Goal: Information Seeking & Learning: Learn about a topic

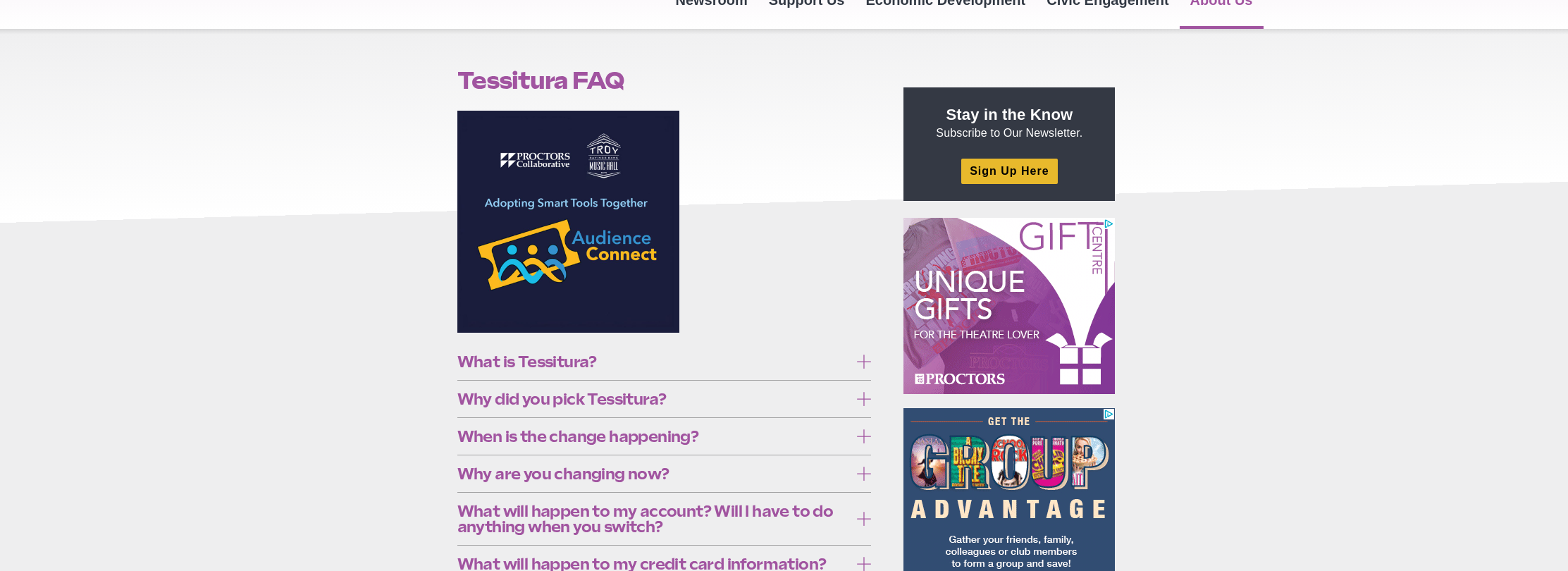
scroll to position [150, 0]
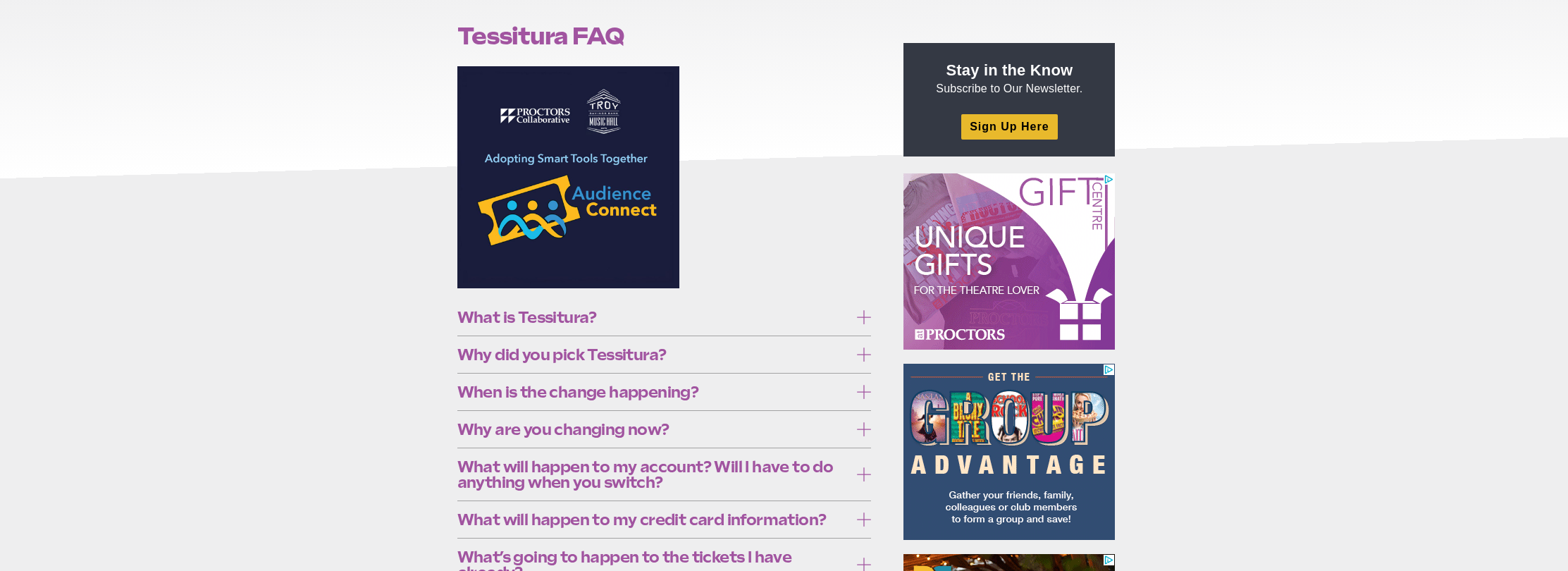
click at [867, 324] on icon at bounding box center [864, 317] width 14 height 14
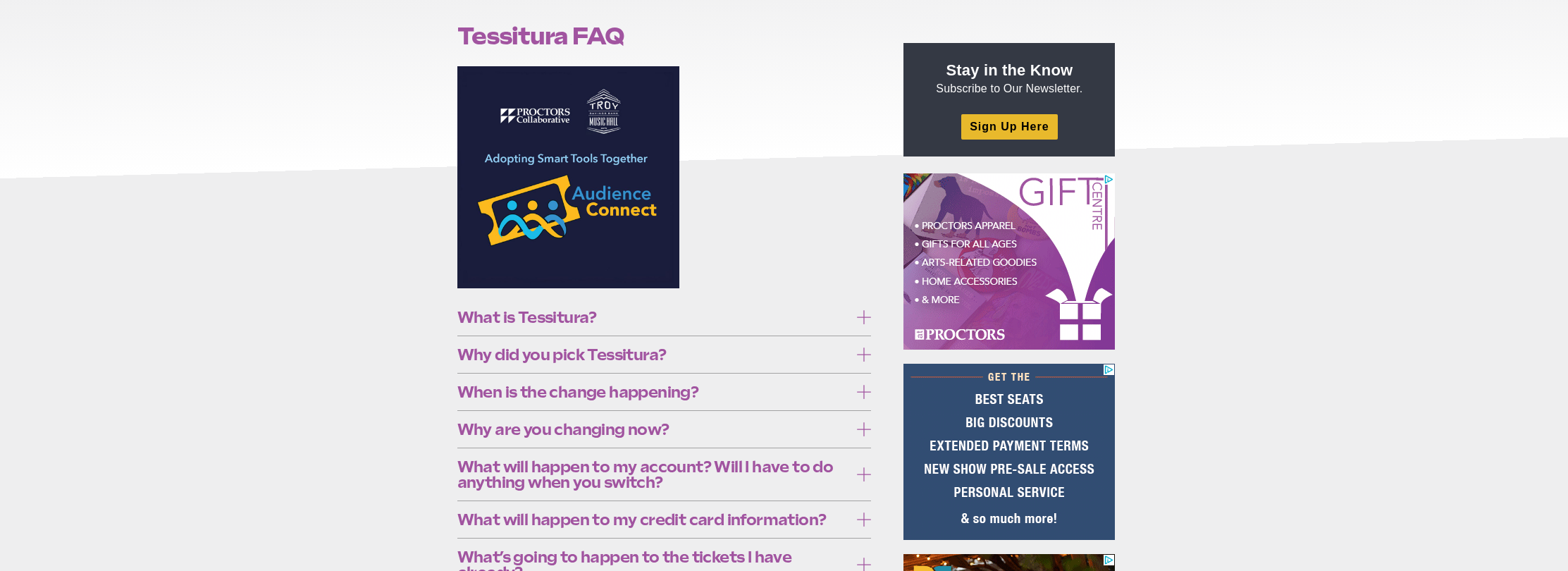
click at [867, 324] on icon at bounding box center [864, 317] width 14 height 14
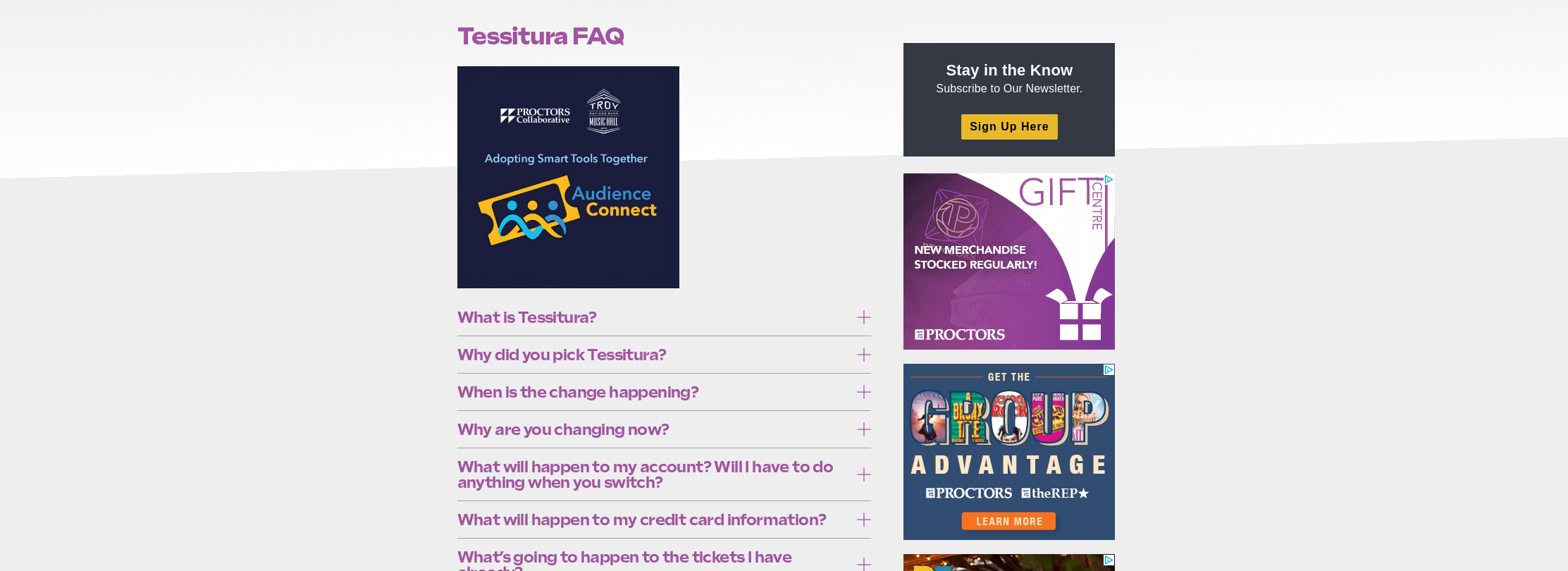
click at [863, 361] on icon at bounding box center [864, 355] width 14 height 14
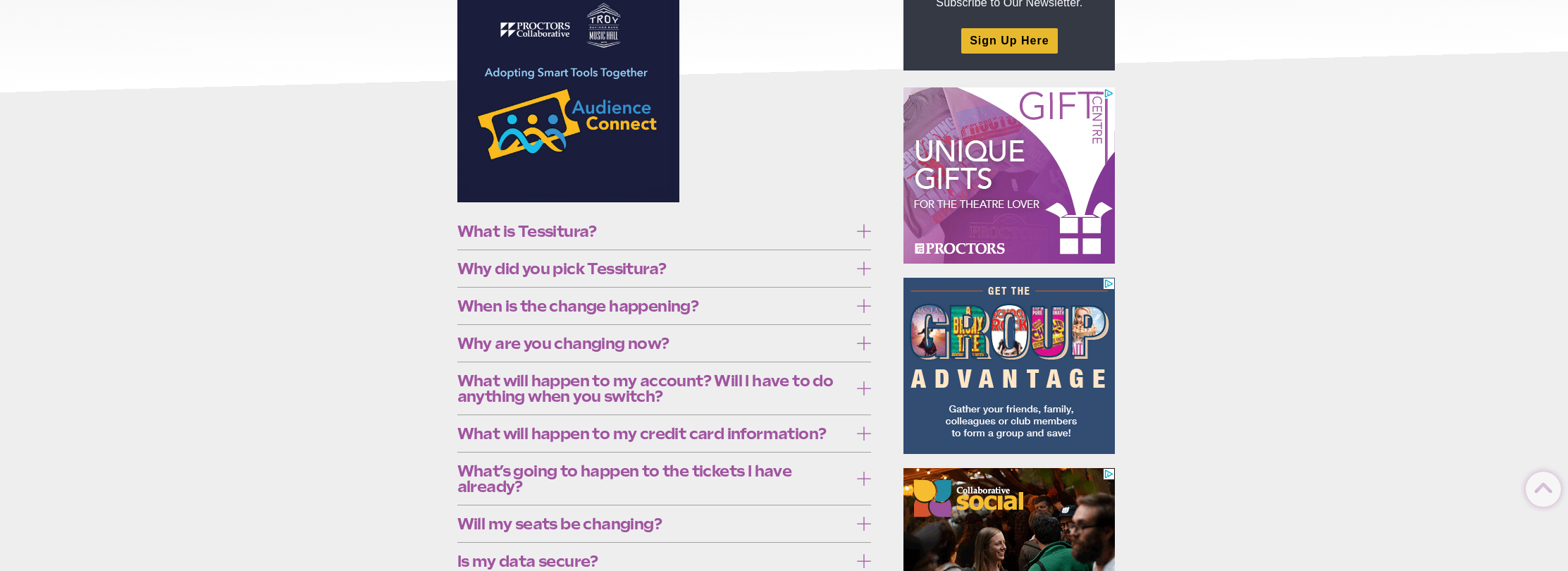
scroll to position [247, 0]
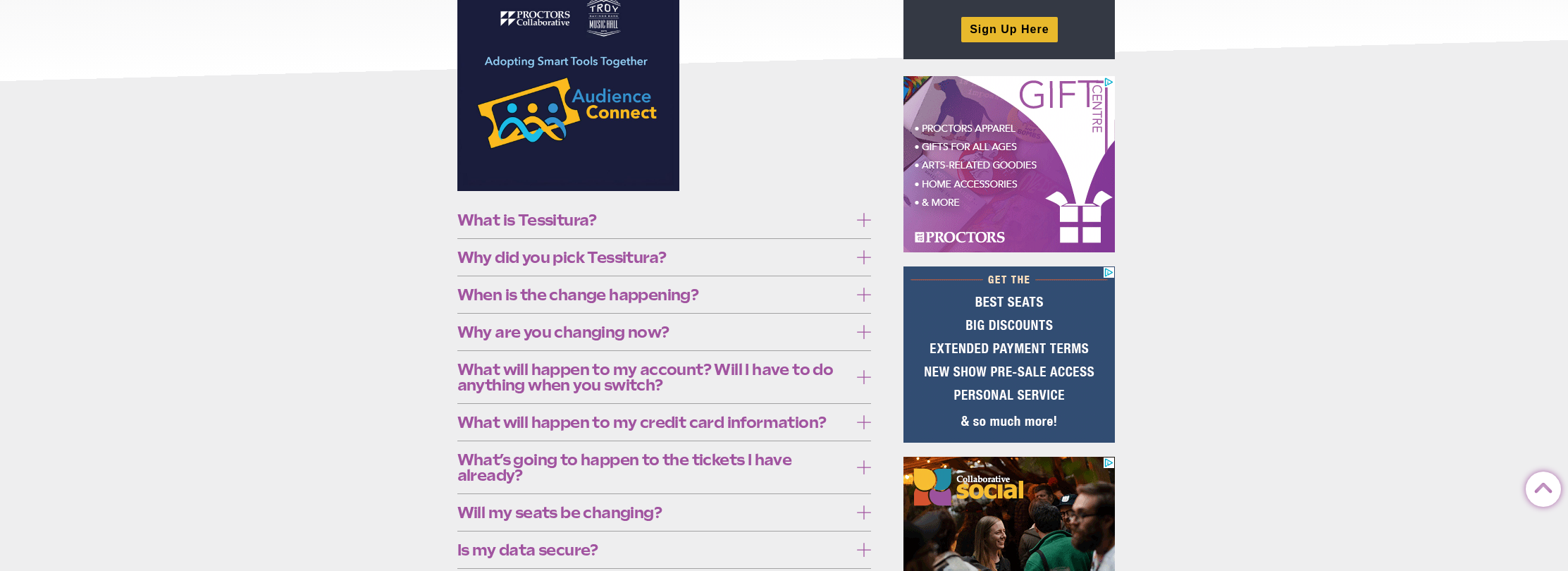
click at [864, 301] on icon at bounding box center [864, 295] width 14 height 14
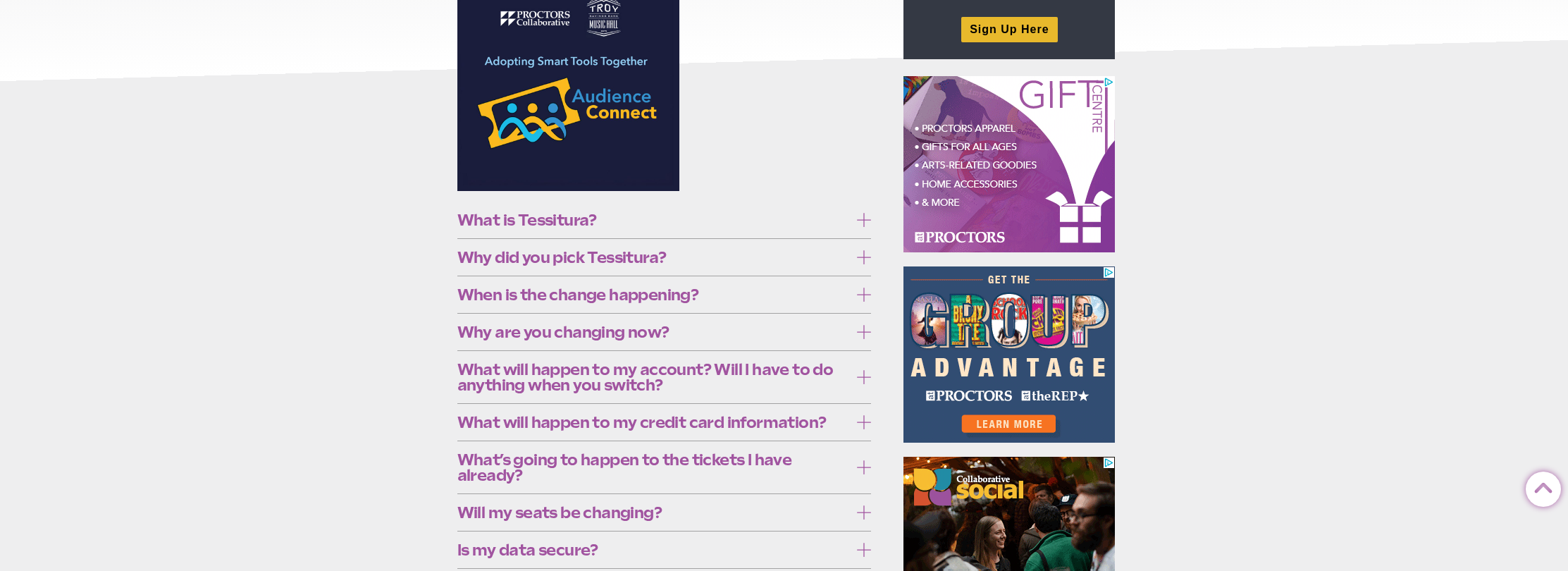
click at [864, 301] on icon at bounding box center [864, 295] width 14 height 14
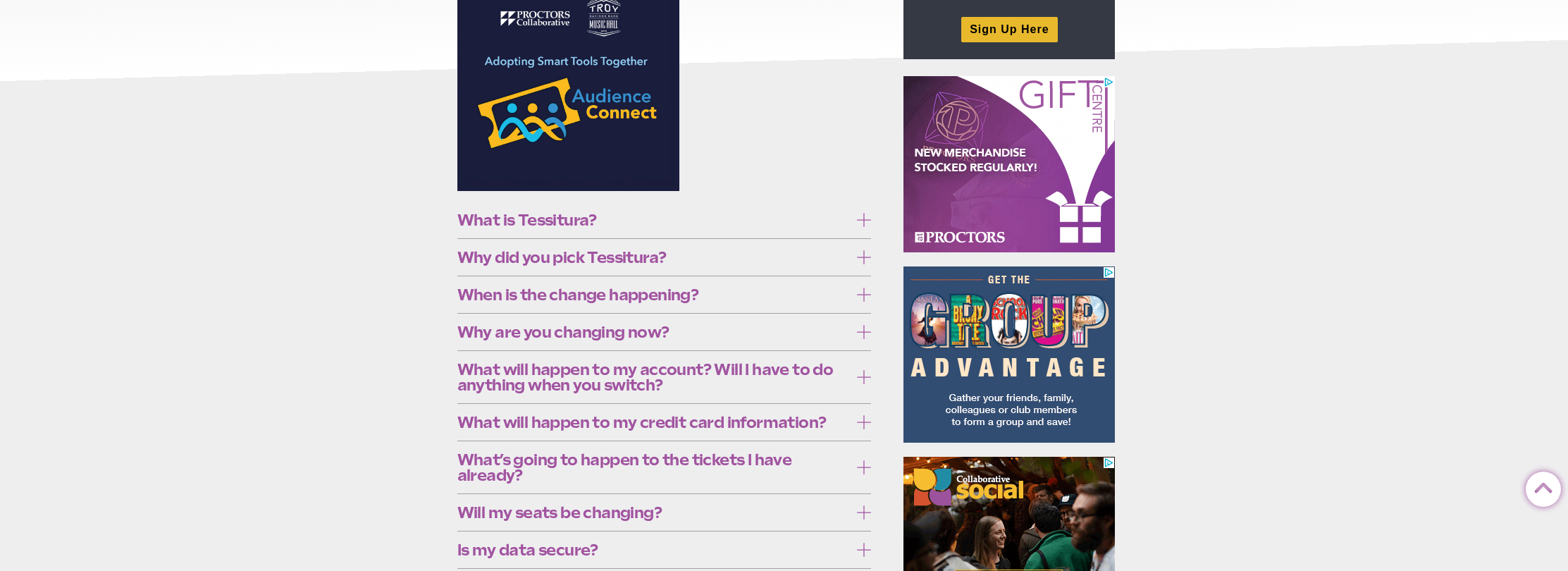
click at [862, 339] on icon at bounding box center [864, 332] width 14 height 14
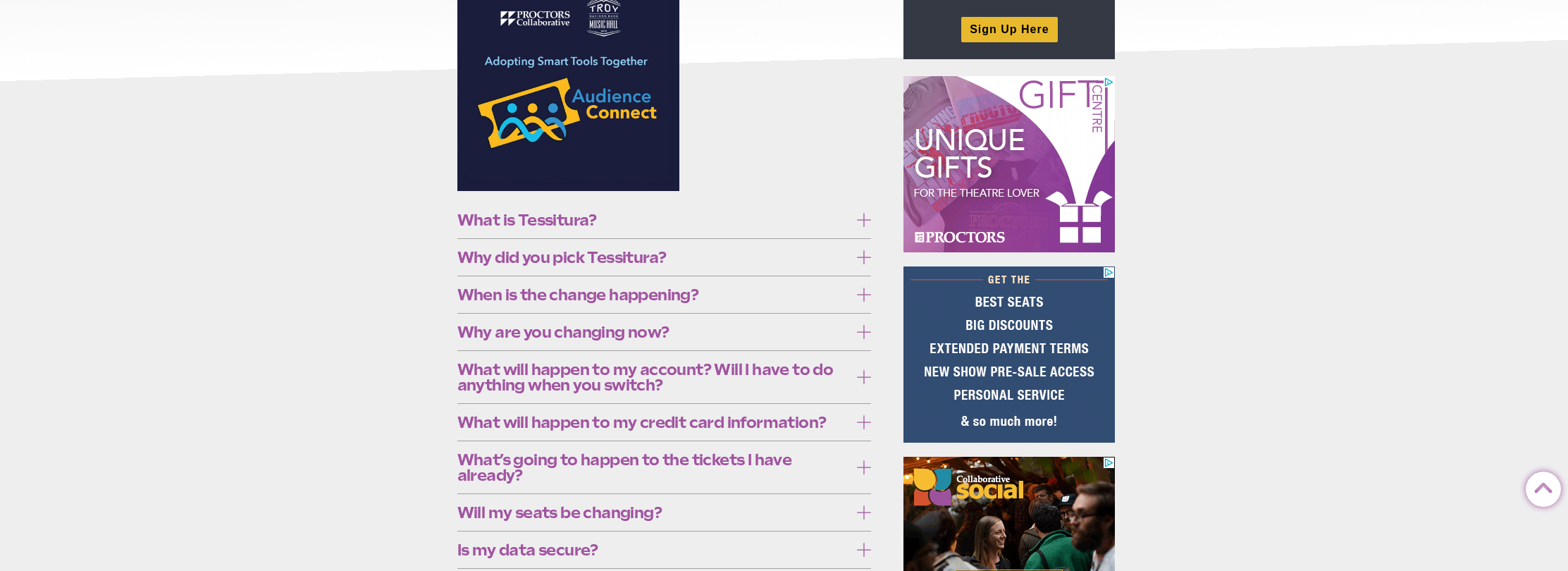
click at [862, 339] on icon at bounding box center [864, 332] width 14 height 14
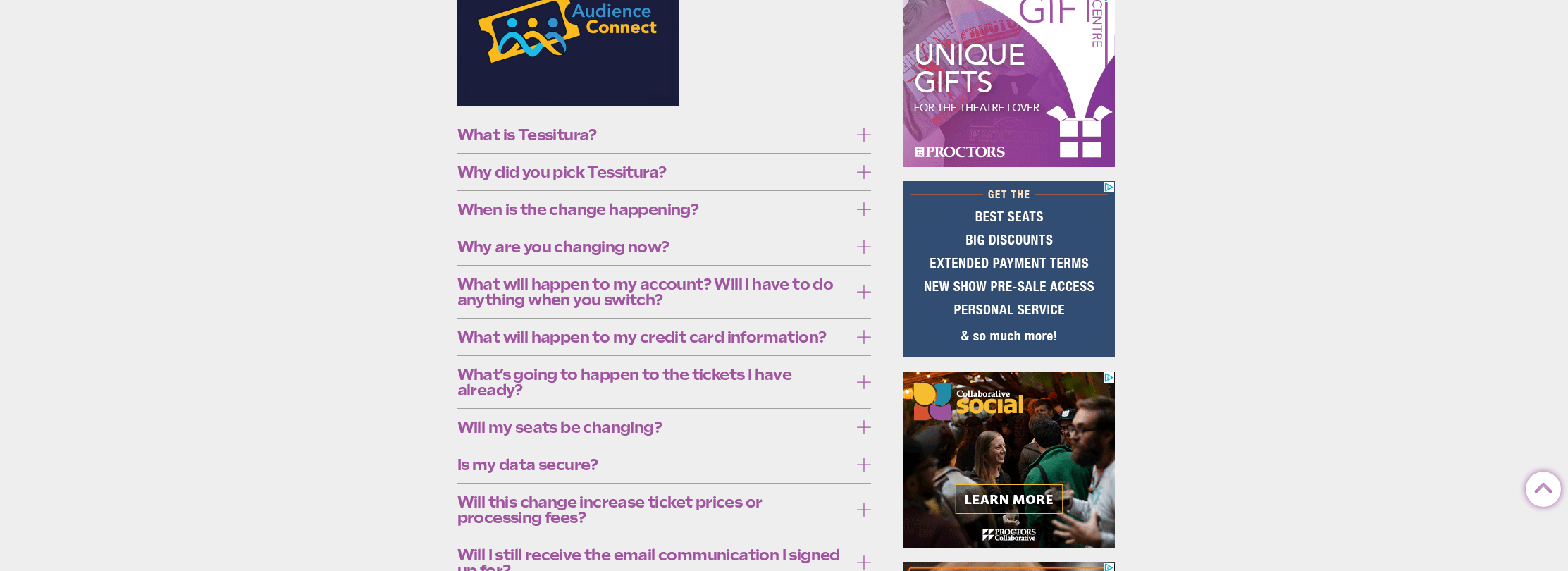
scroll to position [345, 0]
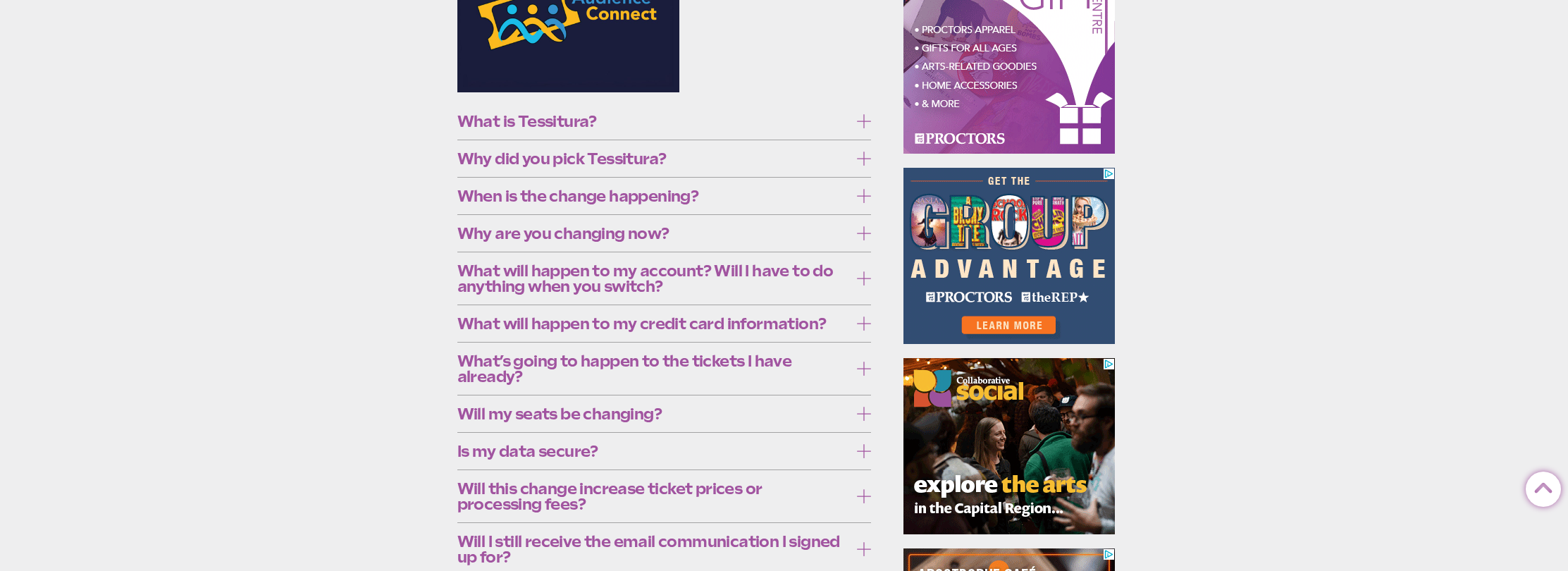
click at [863, 331] on icon at bounding box center [864, 324] width 14 height 14
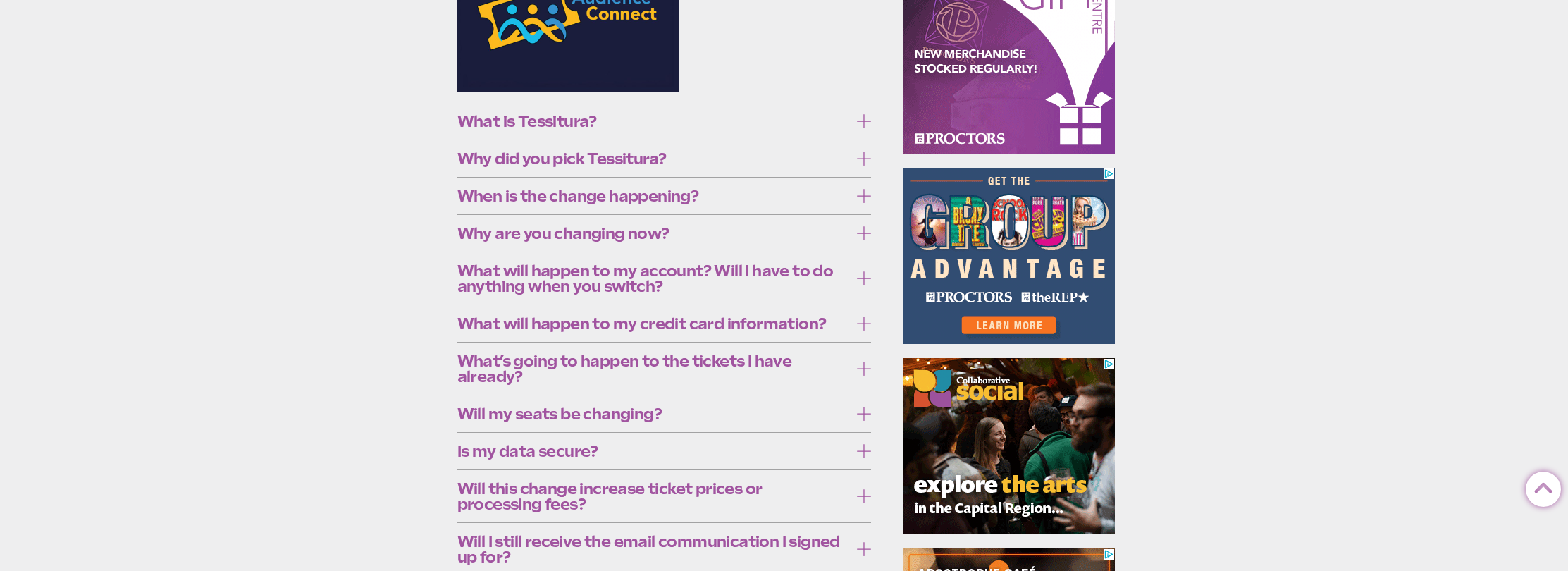
click at [863, 331] on icon at bounding box center [864, 324] width 14 height 14
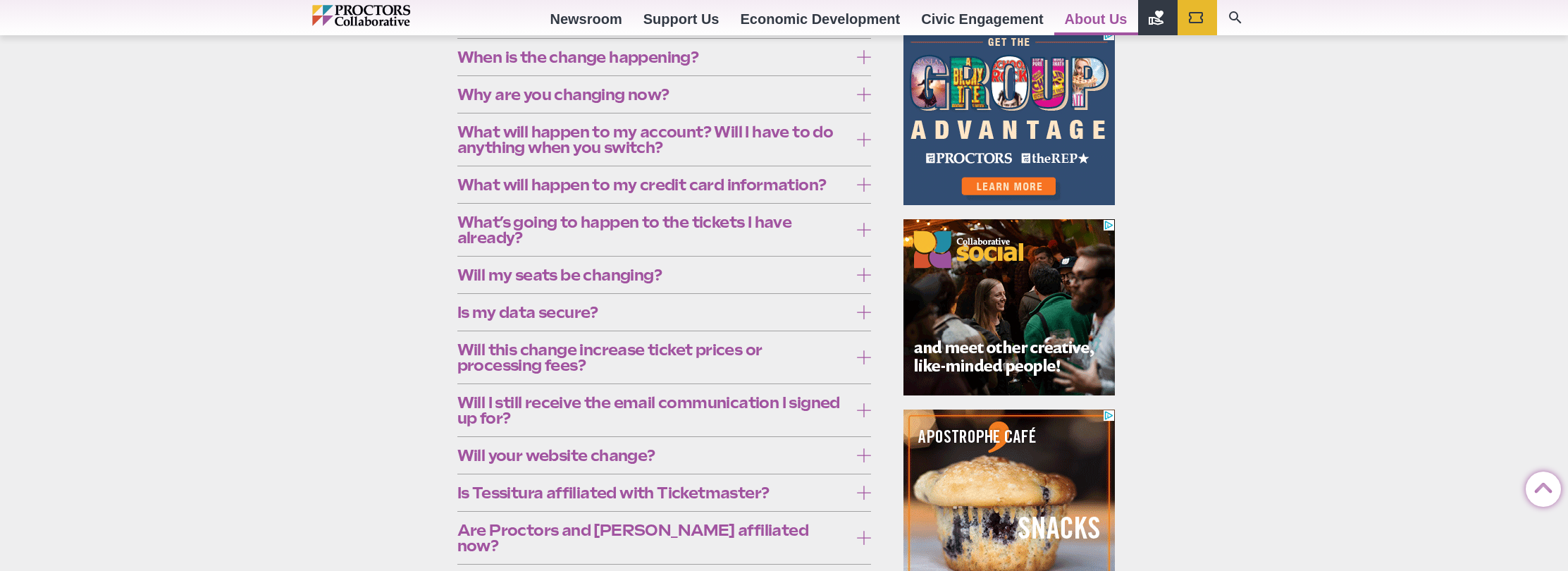
scroll to position [486, 0]
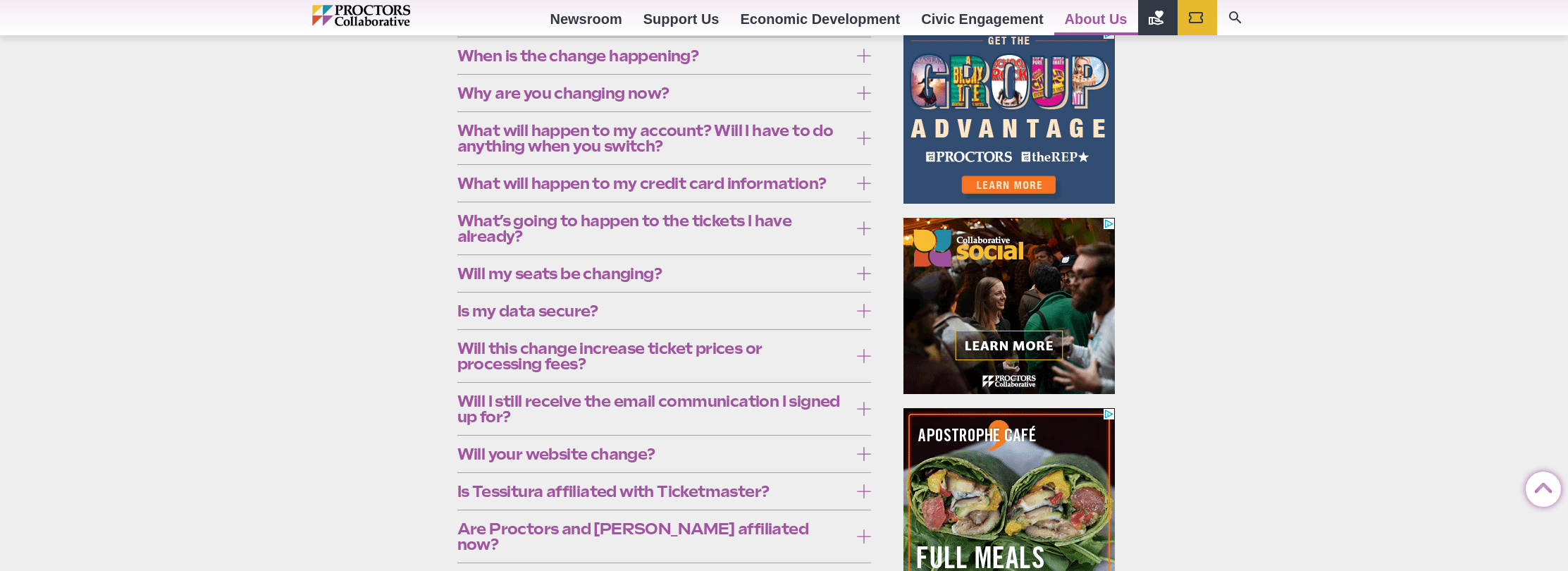
click at [860, 236] on icon at bounding box center [864, 229] width 14 height 14
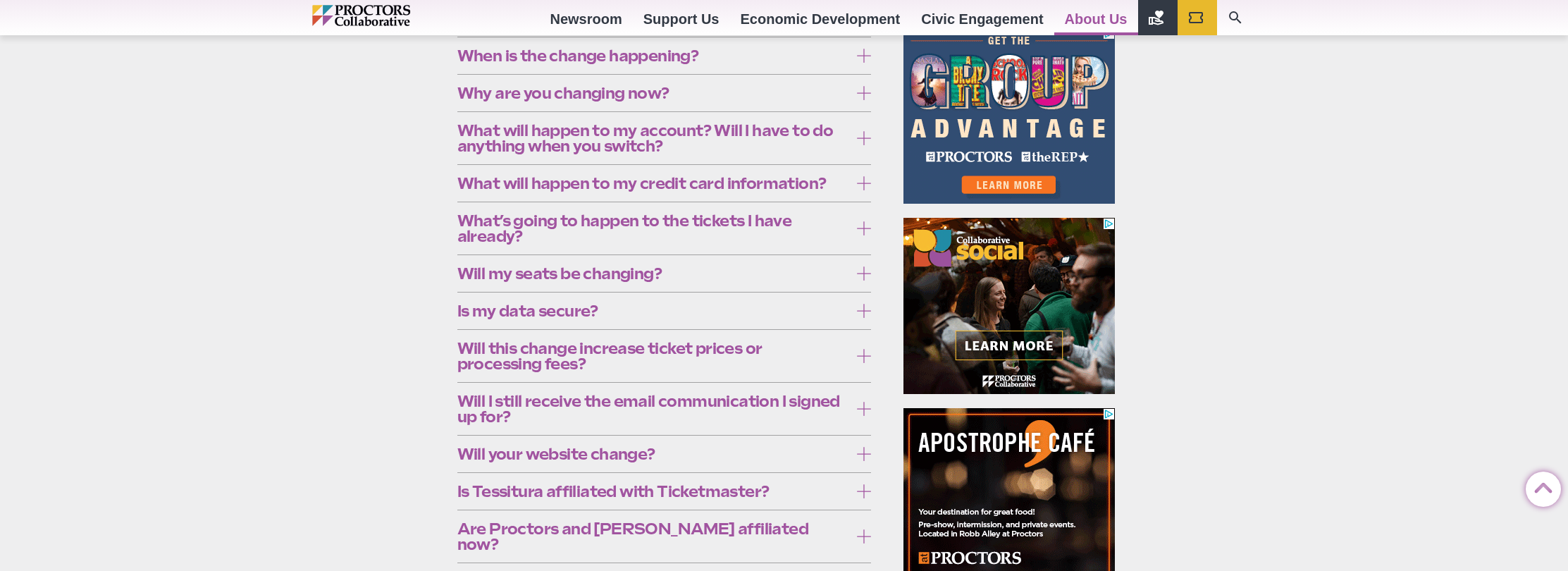
click at [860, 236] on icon at bounding box center [864, 229] width 14 height 14
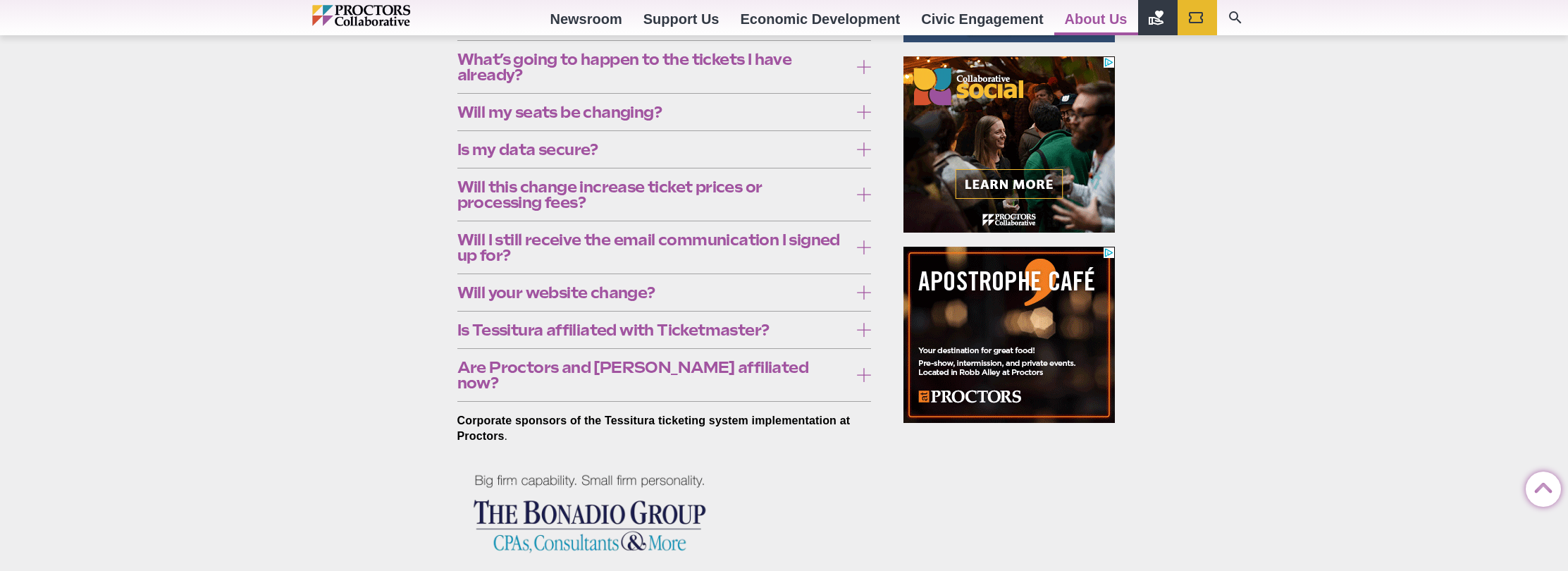
scroll to position [648, 0]
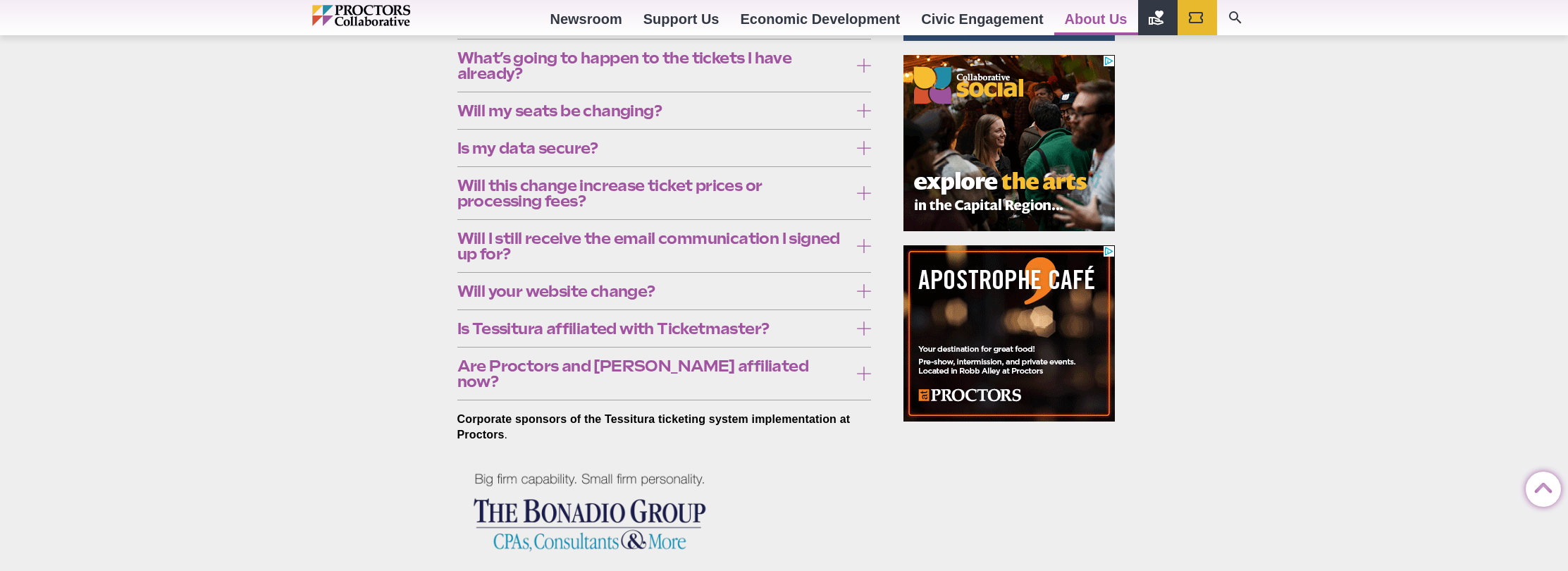
click at [860, 200] on icon at bounding box center [864, 194] width 14 height 14
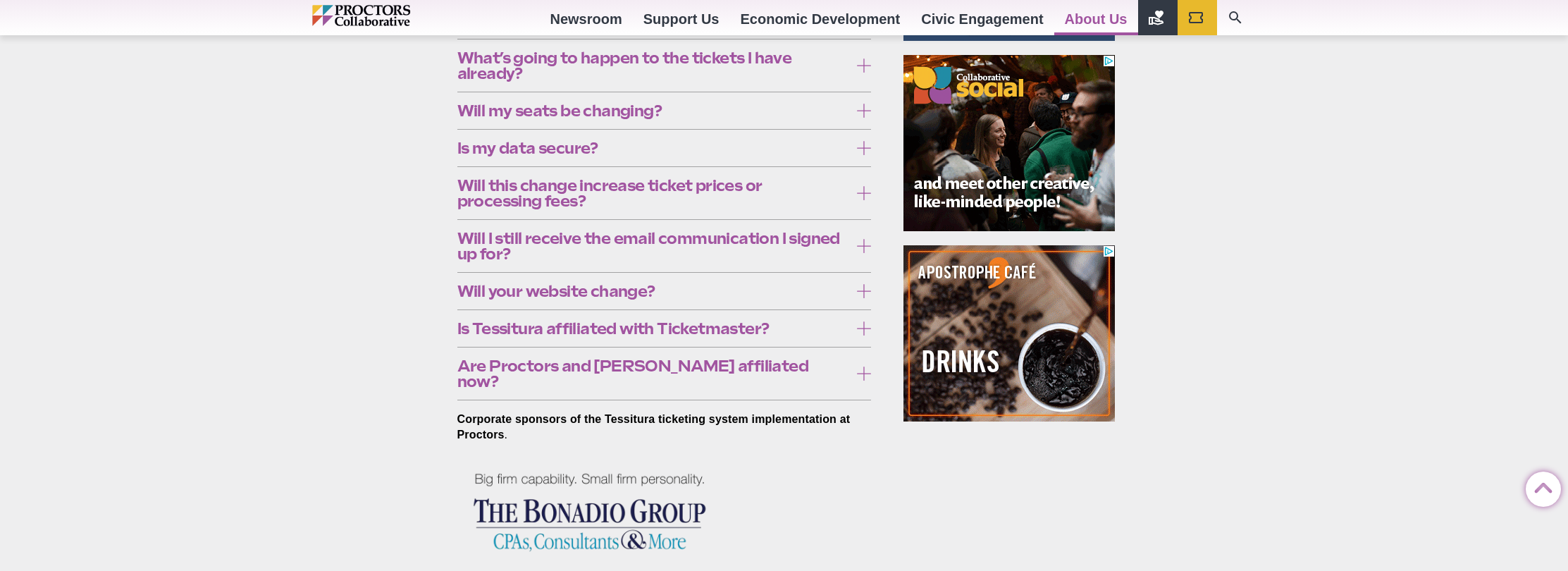
click at [860, 200] on icon at bounding box center [864, 194] width 14 height 14
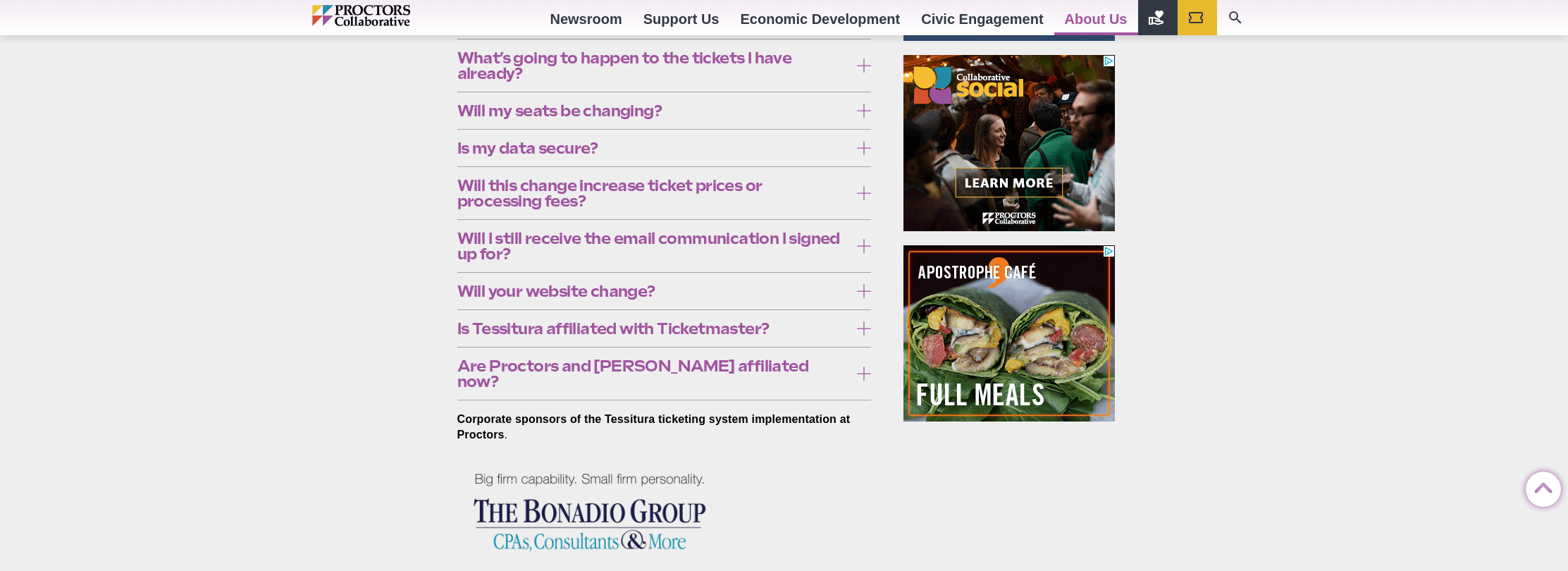
click at [865, 200] on icon at bounding box center [864, 194] width 14 height 14
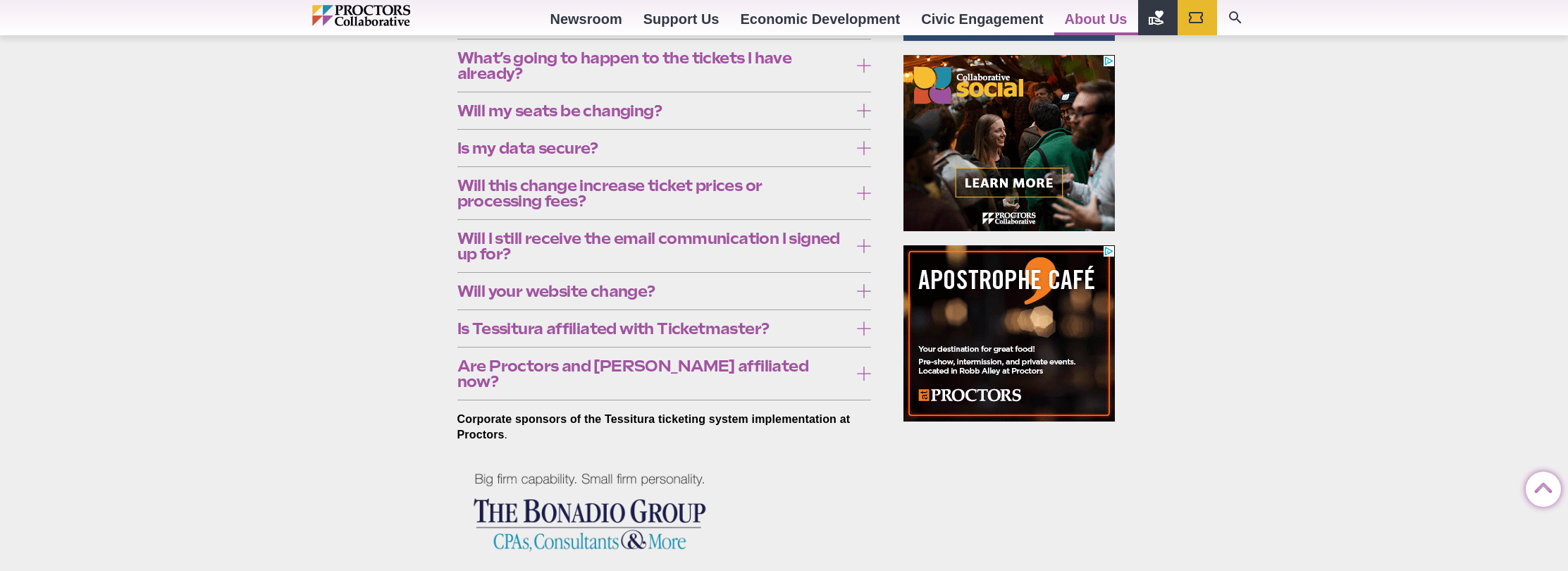
click at [865, 200] on icon at bounding box center [864, 194] width 14 height 14
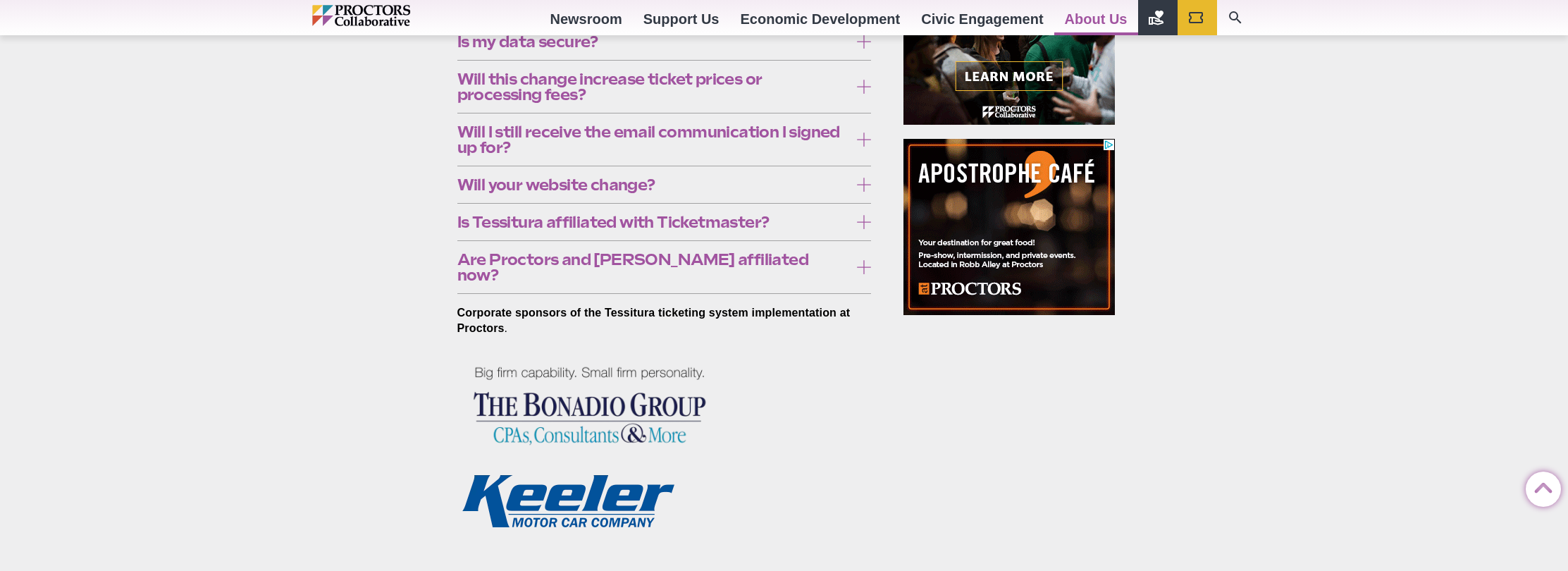
scroll to position [757, 0]
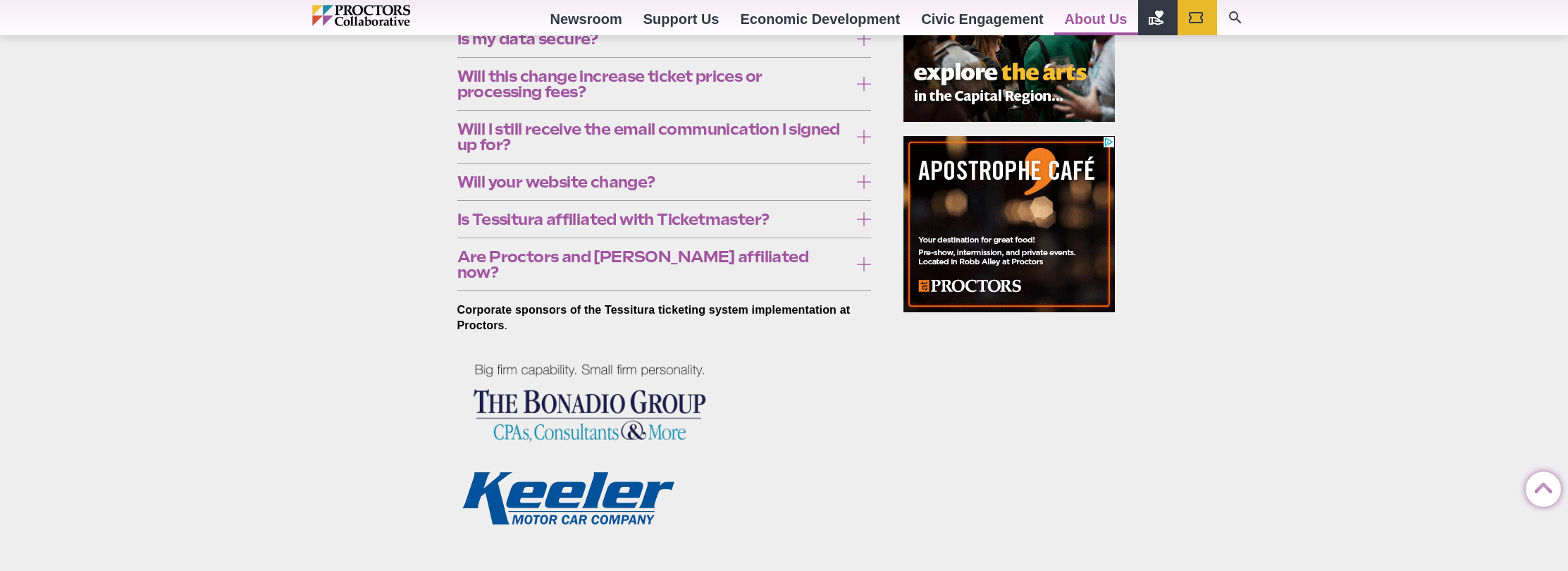
click at [865, 226] on icon at bounding box center [864, 220] width 14 height 14
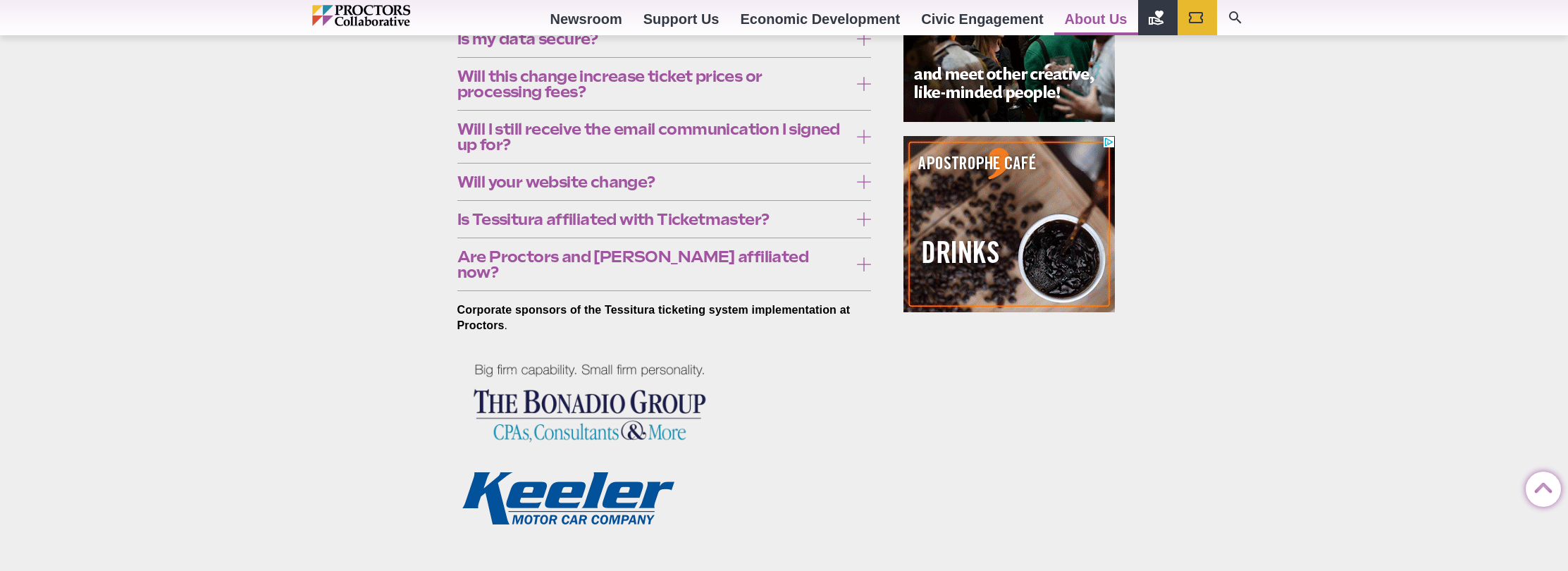
click at [865, 226] on icon at bounding box center [864, 220] width 14 height 14
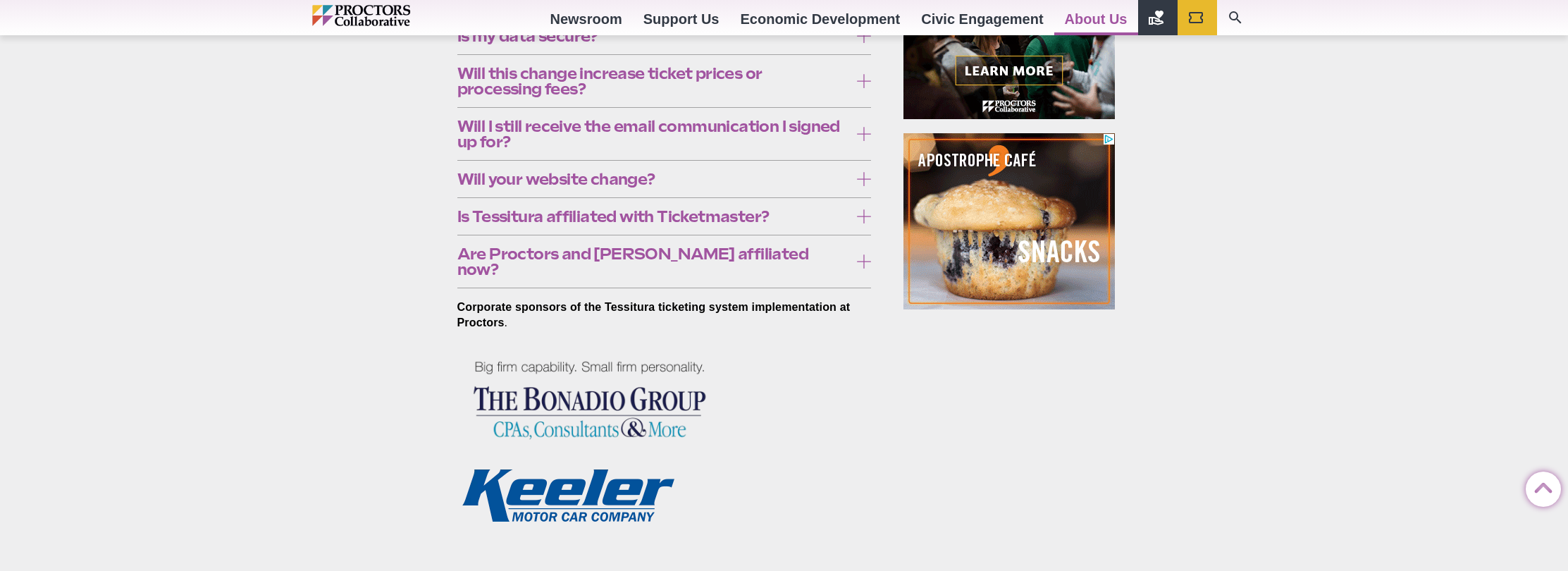
click at [865, 268] on icon at bounding box center [864, 262] width 14 height 14
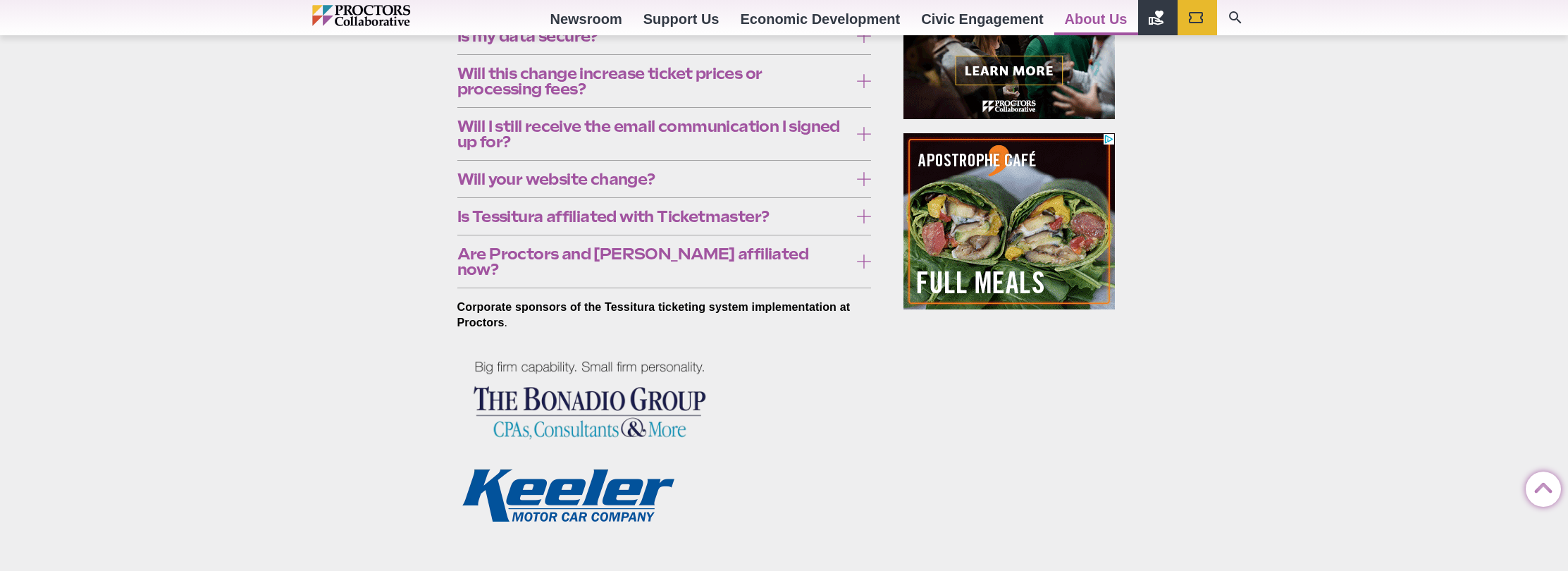
click at [865, 268] on icon at bounding box center [864, 262] width 14 height 14
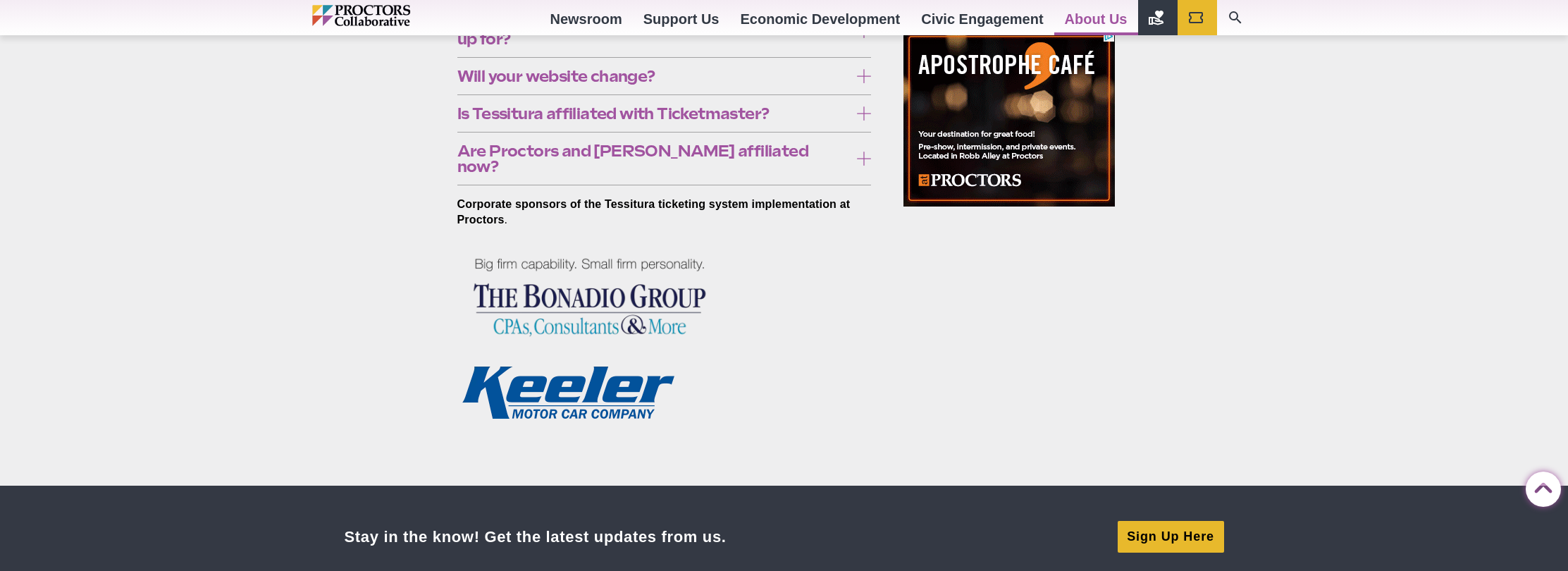
scroll to position [0, 0]
